Goal: Information Seeking & Learning: Understand process/instructions

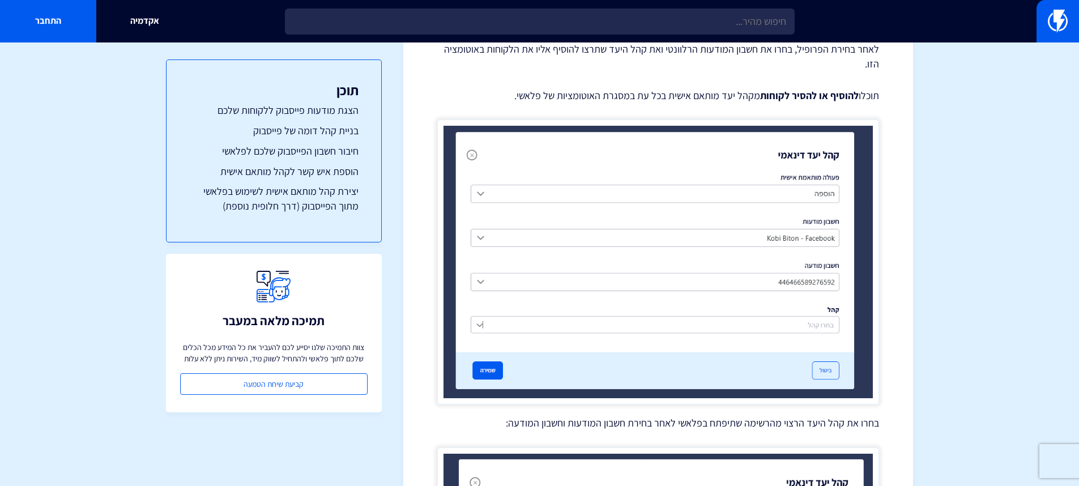
scroll to position [2492, 0]
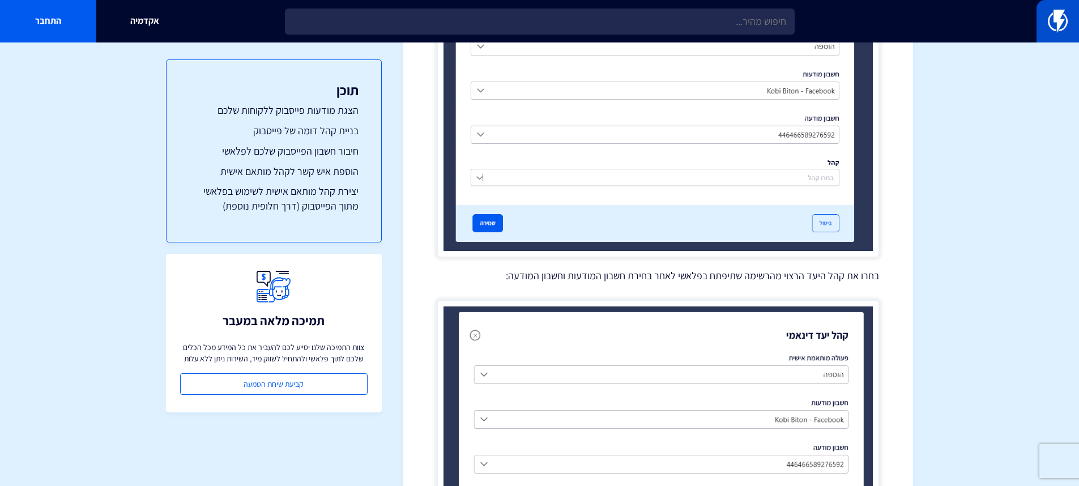
click at [1052, 31] on img at bounding box center [1058, 21] width 20 height 23
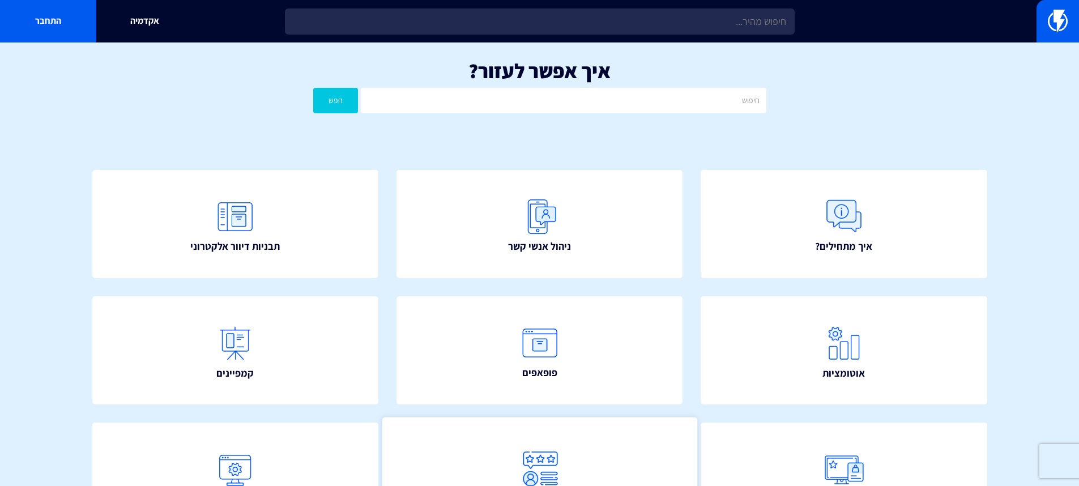
scroll to position [135, 0]
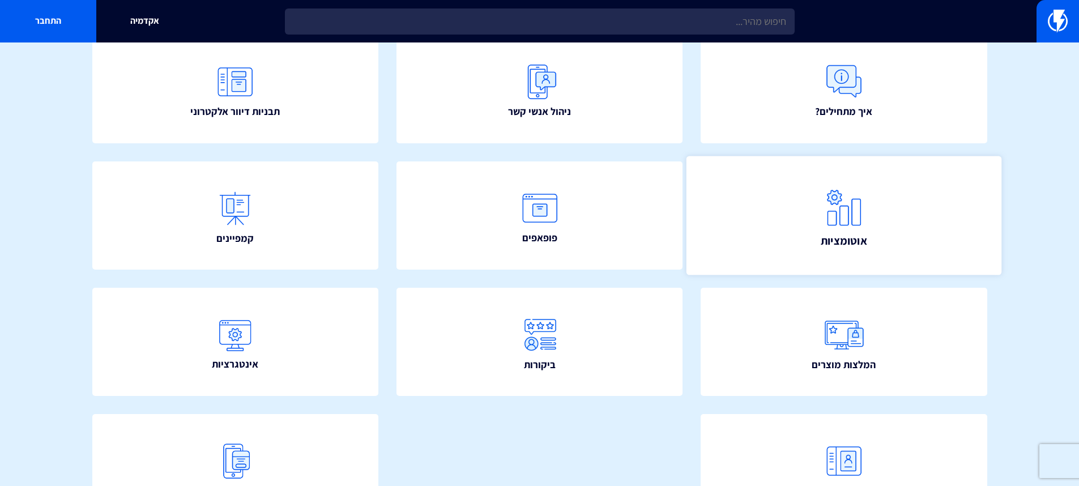
click at [786, 218] on link "אוטומציות" at bounding box center [844, 216] width 315 height 120
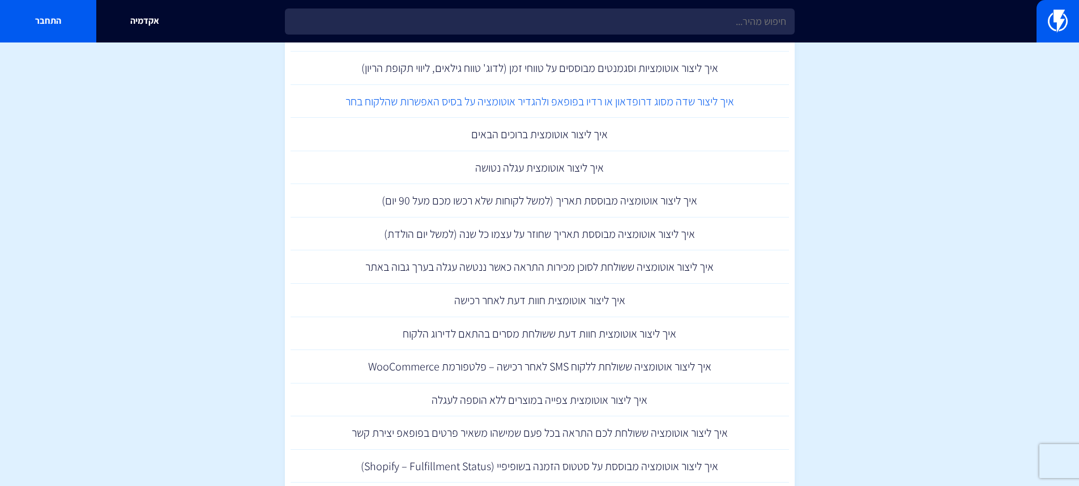
scroll to position [1103, 0]
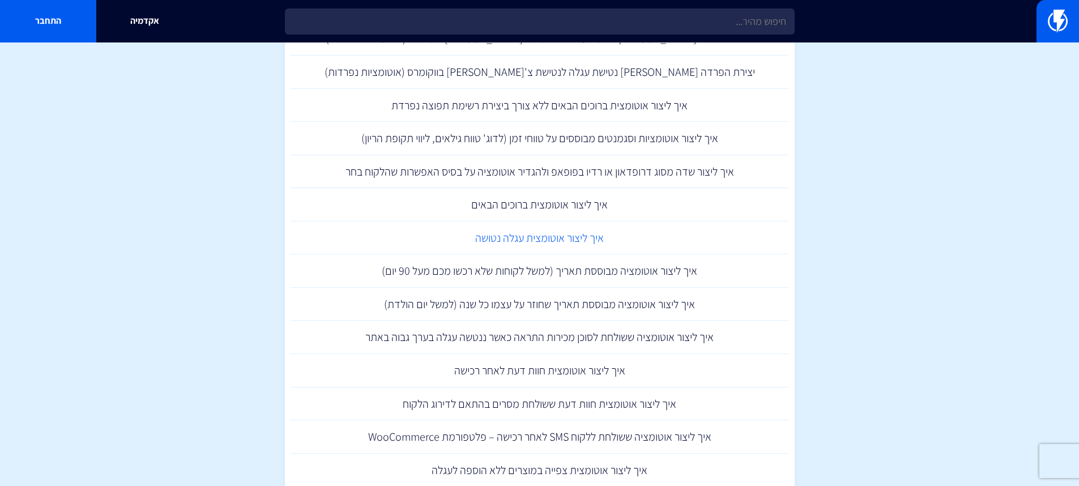
click at [523, 227] on link "איך ליצור אוטומצית עגלה נטושה" at bounding box center [540, 237] width 498 height 33
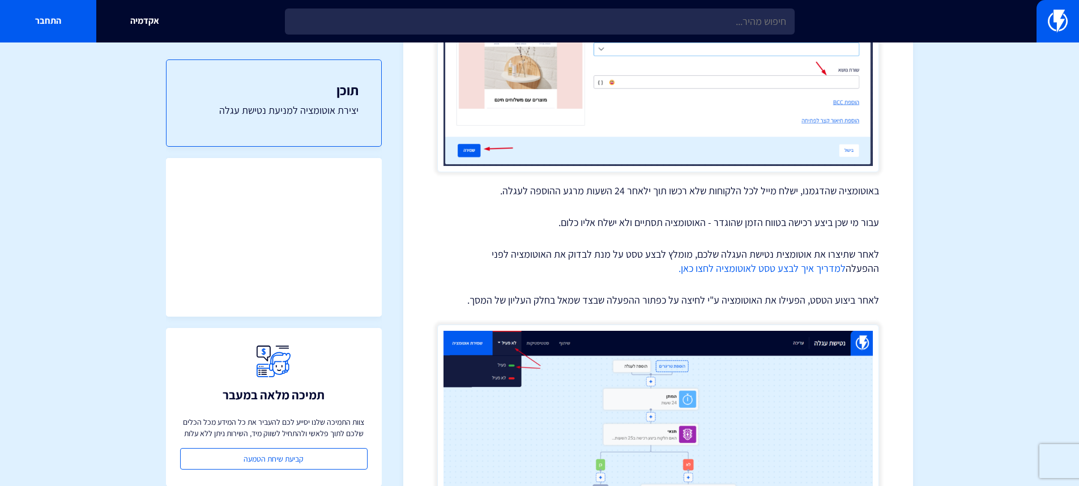
scroll to position [5748, 0]
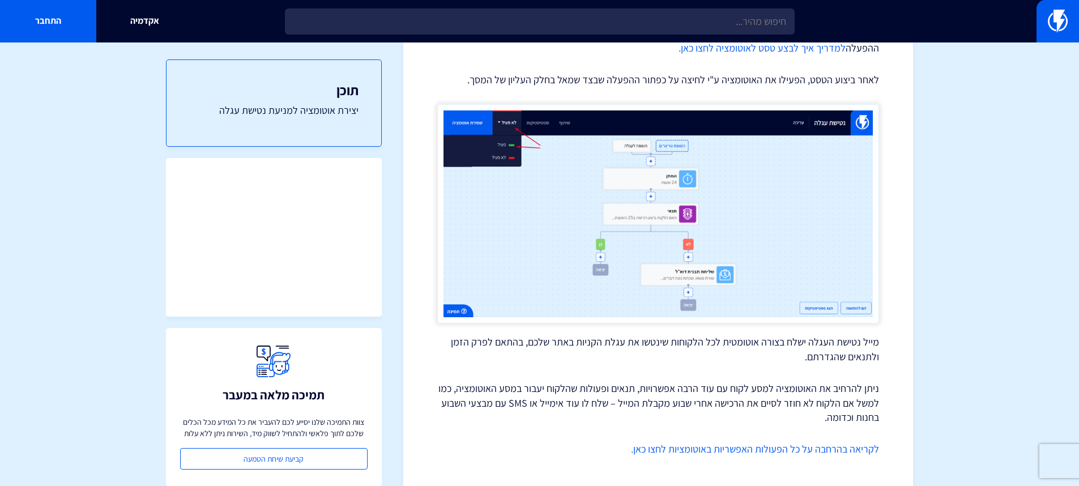
click at [795, 442] on link "לקריאה בהרחבה על כל הפעולות האפשריות באוטומציות לחצו כאן." at bounding box center [755, 448] width 248 height 13
